Goal: Information Seeking & Learning: Find specific fact

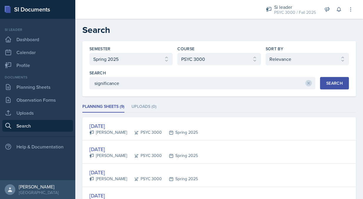
select select "e2039551-f485-4c1b-a525-5b9893bb04c4"
select select "a6d59019-deb4-4e6a-9cae-caaa95bc3408"
select select "1"
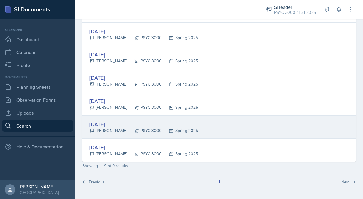
scroll to position [165, 0]
click at [134, 126] on div "[DATE]" at bounding box center [143, 124] width 109 height 8
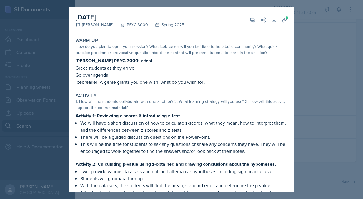
click at [306, 41] on div at bounding box center [181, 99] width 363 height 199
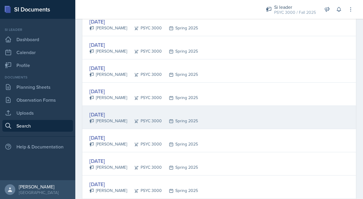
scroll to position [104, 0]
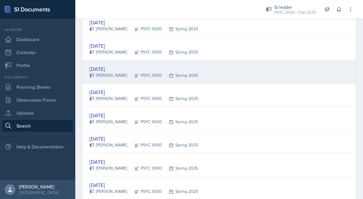
click at [185, 72] on div "Spring 2025" at bounding box center [180, 75] width 36 height 6
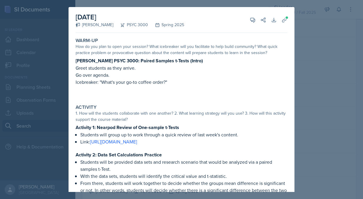
click at [303, 57] on div at bounding box center [181, 99] width 363 height 199
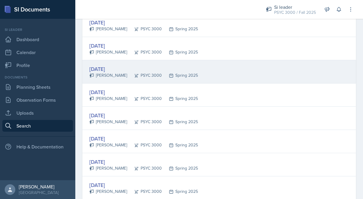
click at [274, 74] on div "[DATE] [PERSON_NAME] PSYC 3000 Spring 2025" at bounding box center [219, 71] width 274 height 23
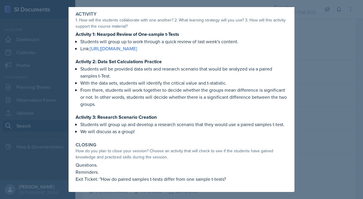
scroll to position [100, 0]
click at [308, 72] on div at bounding box center [181, 99] width 363 height 199
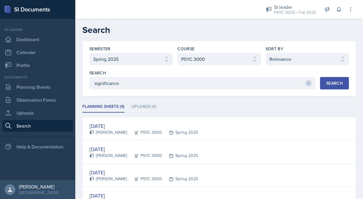
scroll to position [0, 0]
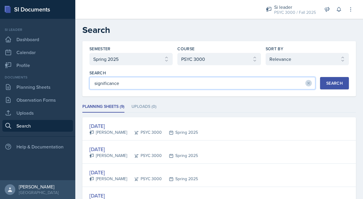
click at [139, 86] on input "significance" at bounding box center [202, 83] width 226 height 12
drag, startPoint x: 139, startPoint y: 86, endPoint x: 82, endPoint y: 81, distance: 57.0
click at [82, 81] on div "Semester Select semester All Fall 2025 Summer 2025 Spring 2025 Fall 2024 Summer…" at bounding box center [219, 202] width 288 height 323
type input "Group Mean Differences"
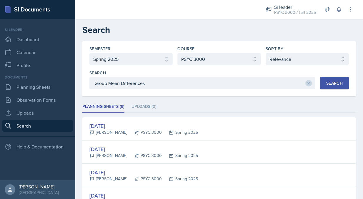
click at [328, 82] on div "Search" at bounding box center [334, 83] width 16 height 5
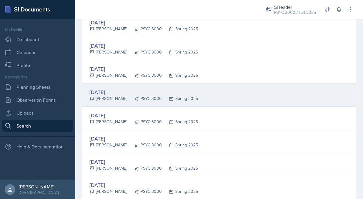
scroll to position [230, 0]
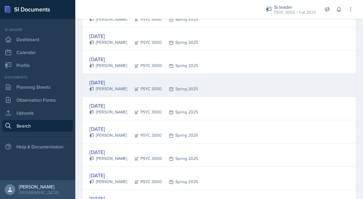
click at [220, 88] on div "[DATE] [PERSON_NAME] PSYC 3000 Spring 2025" at bounding box center [219, 85] width 274 height 23
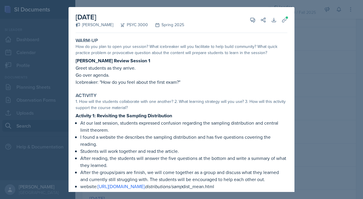
click at [324, 26] on div at bounding box center [181, 99] width 363 height 199
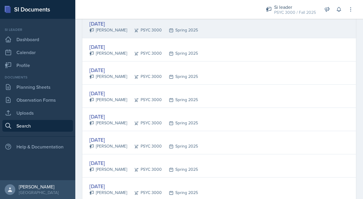
scroll to position [526, 0]
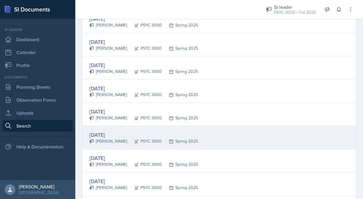
click at [201, 139] on div "[DATE] [PERSON_NAME] PSYC 3000 Spring 2025" at bounding box center [219, 137] width 274 height 23
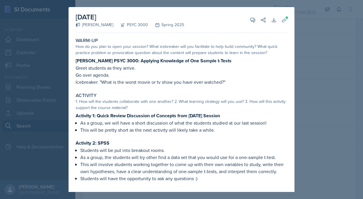
click at [308, 77] on div at bounding box center [181, 99] width 363 height 199
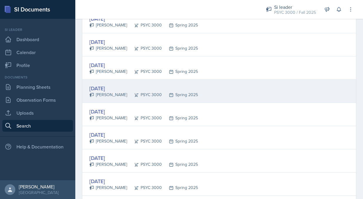
click at [255, 91] on div "[DATE] [PERSON_NAME] PSYC 3000 Spring 2025" at bounding box center [219, 91] width 274 height 23
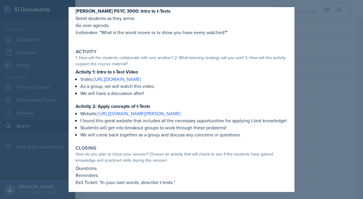
scroll to position [52, 0]
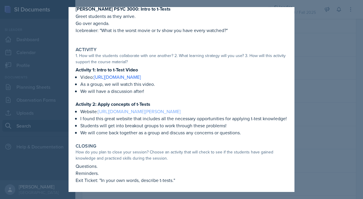
click at [161, 112] on link "[URL][DOMAIN_NAME][PERSON_NAME]" at bounding box center [139, 111] width 83 height 6
click at [141, 119] on p "I found this great website that includes all the necessary opportunities for ap…" at bounding box center [183, 118] width 207 height 7
click at [142, 111] on link "[URL][DOMAIN_NAME][PERSON_NAME]" at bounding box center [139, 111] width 83 height 6
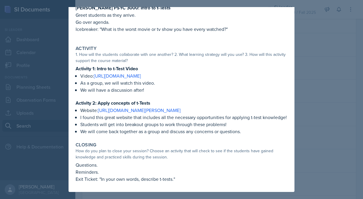
scroll to position [53, 0]
click at [141, 79] on link "[URL][DOMAIN_NAME]" at bounding box center [117, 76] width 47 height 6
click at [322, 55] on div at bounding box center [181, 99] width 363 height 199
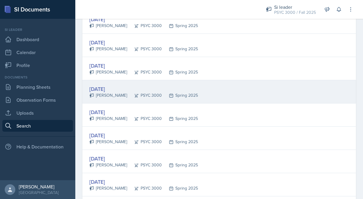
scroll to position [317, 0]
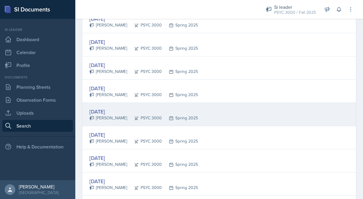
click at [242, 117] on div "[DATE] [PERSON_NAME] PSYC 3000 Spring 2025" at bounding box center [219, 114] width 274 height 23
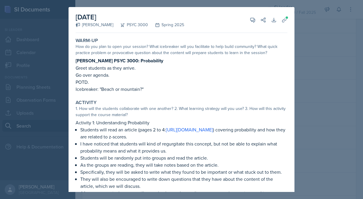
click at [312, 91] on div at bounding box center [181, 99] width 363 height 199
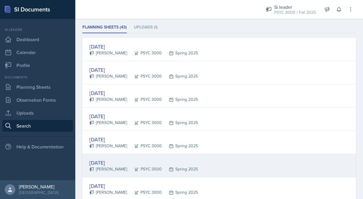
scroll to position [79, 0]
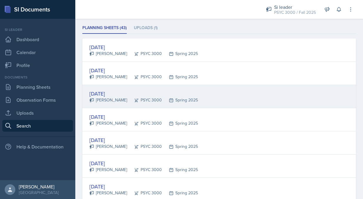
click at [269, 98] on div "[DATE] [PERSON_NAME] PSYC 3000 Spring 2025" at bounding box center [219, 96] width 274 height 23
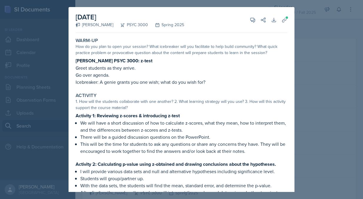
click at [283, 92] on div "Activity 1. How will the students collaborate with one another? 2. What learnin…" at bounding box center [181, 172] width 217 height 164
click at [289, 86] on div "Warm-Up How do you plan to open your session? What icebreaker will you facilita…" at bounding box center [181, 61] width 217 height 53
click at [315, 76] on div at bounding box center [181, 99] width 363 height 199
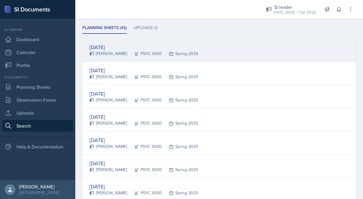
click at [163, 46] on div "[DATE]" at bounding box center [143, 47] width 109 height 8
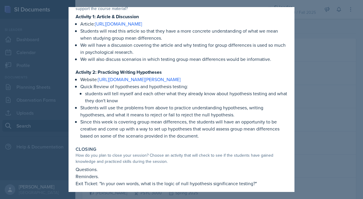
scroll to position [93, 0]
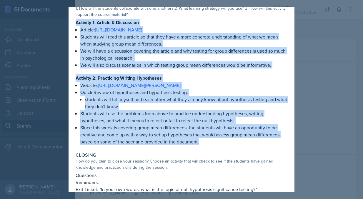
drag, startPoint x: 75, startPoint y: 22, endPoint x: 210, endPoint y: 152, distance: 187.6
click at [210, 148] on div "Activity 1. How will the students collaborate with one another? 2. What learnin…" at bounding box center [181, 72] width 217 height 151
copy div "Activity 1: Article & Discussion Article: [URL][DOMAIN_NAME] Students will read…"
click at [165, 69] on p "We will also discuss scenarios in which testing group mean differences would be…" at bounding box center [183, 65] width 207 height 7
